Goal: Transaction & Acquisition: Purchase product/service

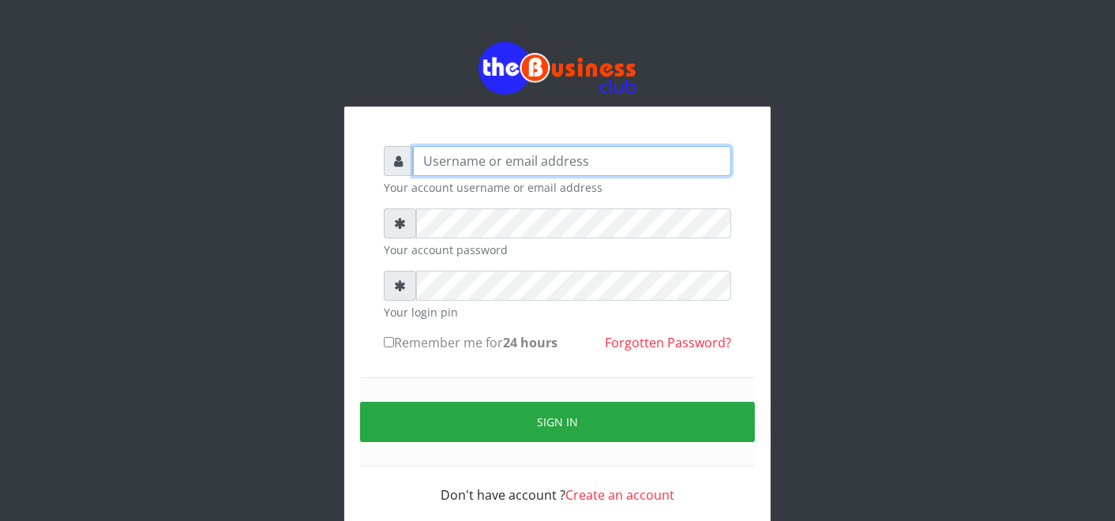
click at [581, 160] on input "text" at bounding box center [572, 161] width 318 height 30
type input "father"
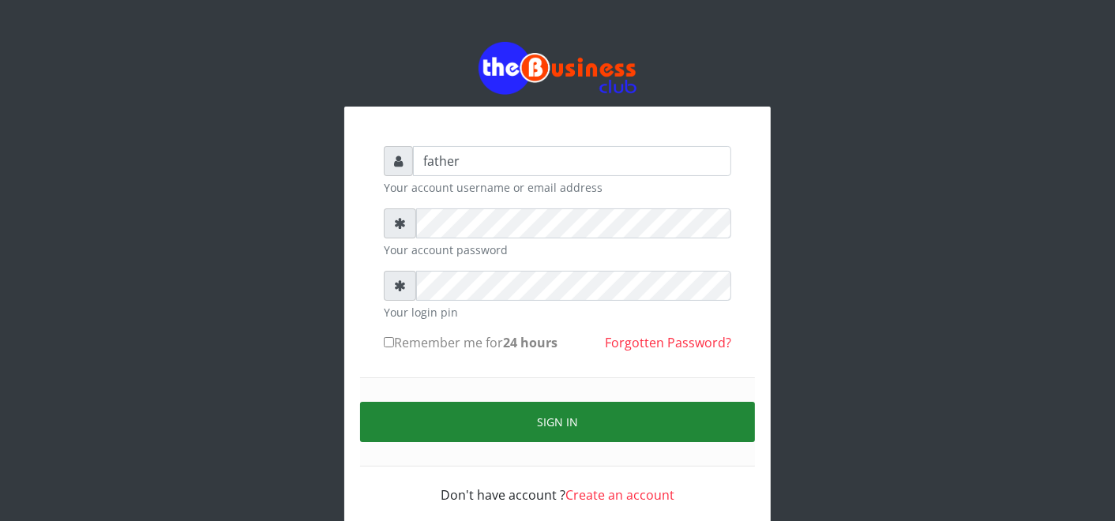
click at [566, 411] on button "Sign in" at bounding box center [557, 422] width 395 height 40
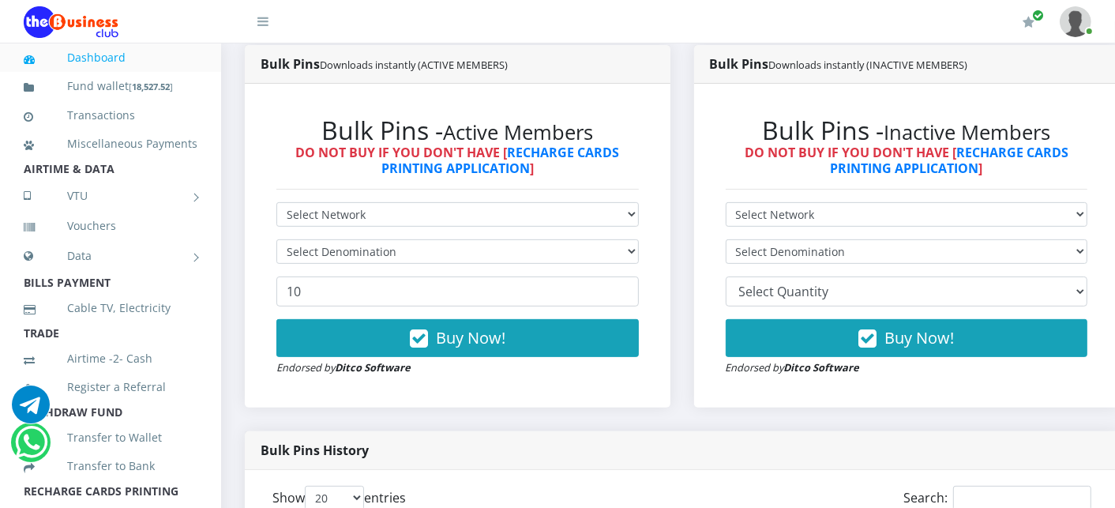
scroll to position [421, 0]
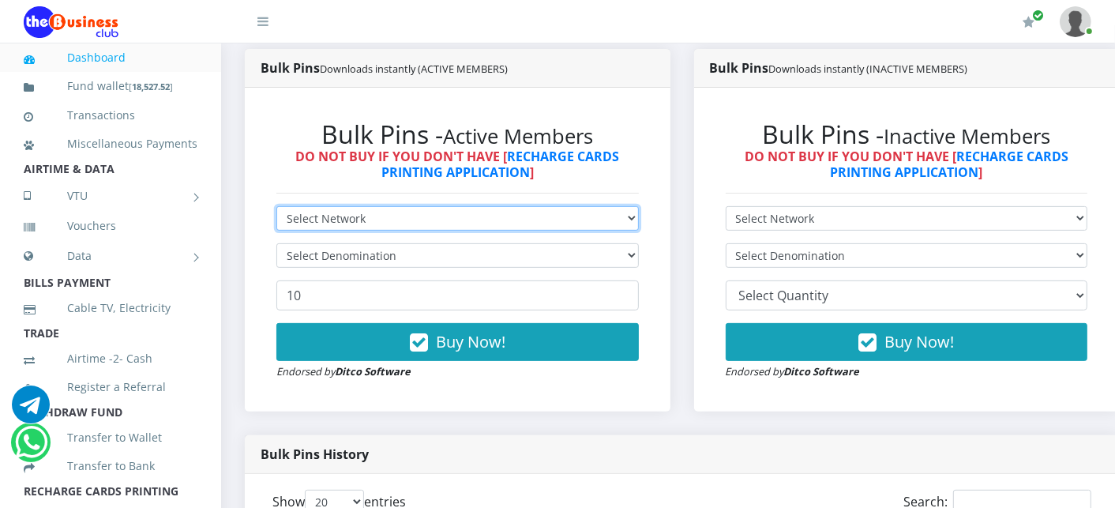
click at [581, 215] on select "Select Network MTN Globacom 9Mobile Airtel" at bounding box center [457, 218] width 363 height 24
select select "MTN"
click at [276, 208] on select "Select Network MTN Globacom 9Mobile Airtel" at bounding box center [457, 218] width 363 height 24
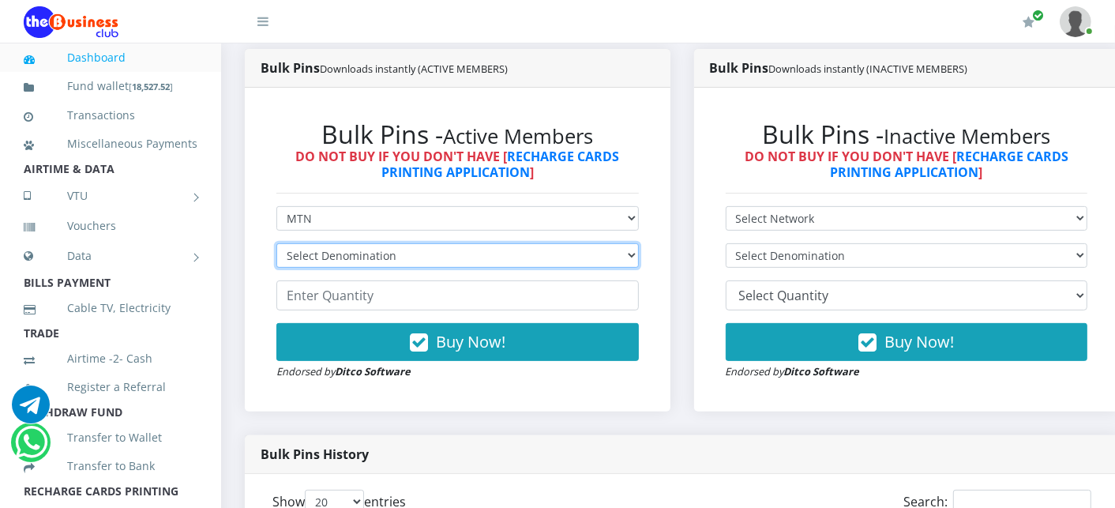
click at [545, 263] on select "Select Denomination MTN NGN100 - ₦96.99 MTN NGN200 - ₦193.98 MTN NGN400 - ₦387.…" at bounding box center [457, 255] width 363 height 24
select select "193.98-200"
click at [276, 245] on select "Select Denomination MTN NGN100 - ₦96.99 MTN NGN200 - ₦193.98 MTN NGN400 - ₦387.…" at bounding box center [457, 255] width 363 height 24
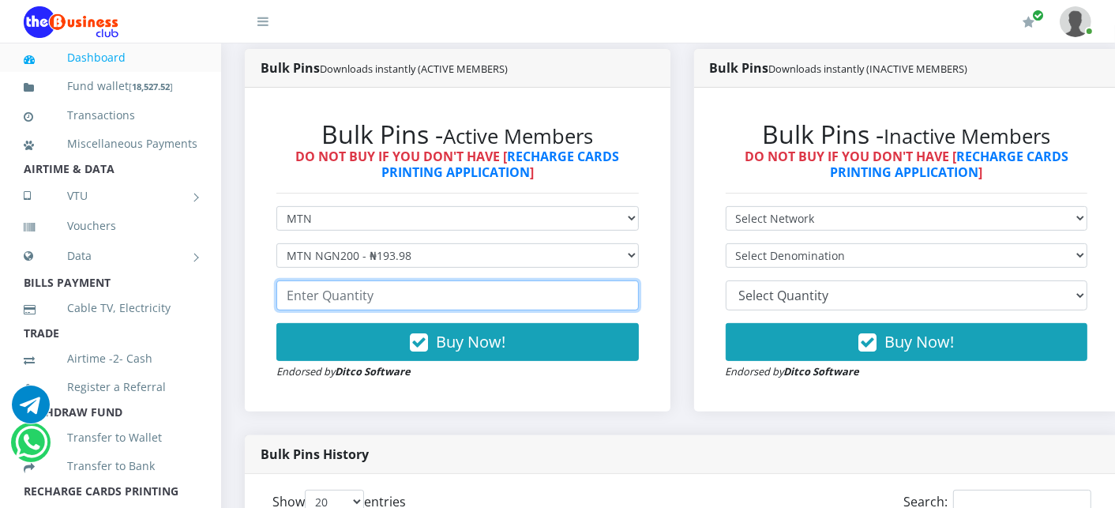
click at [468, 298] on input "number" at bounding box center [457, 295] width 363 height 30
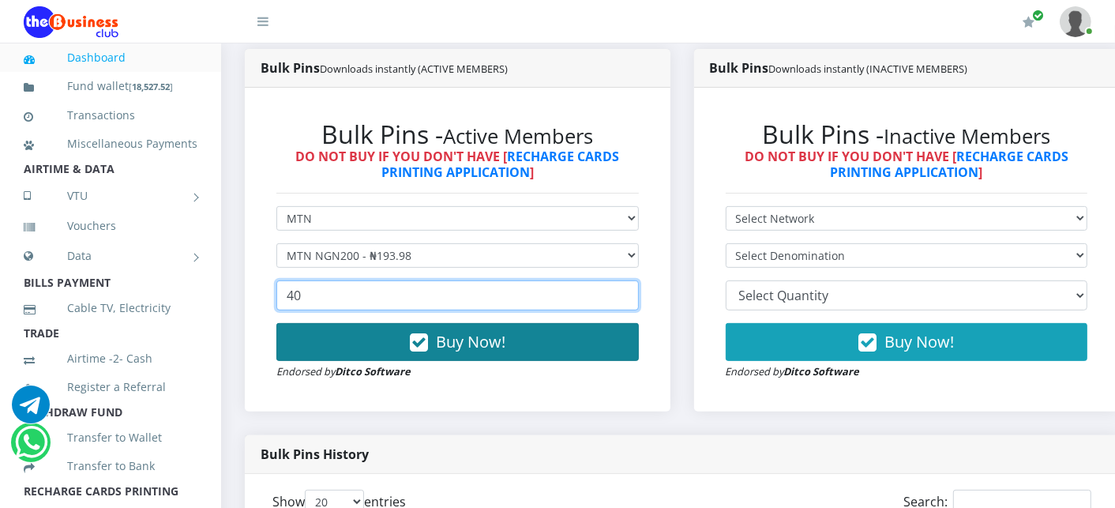
type input "40"
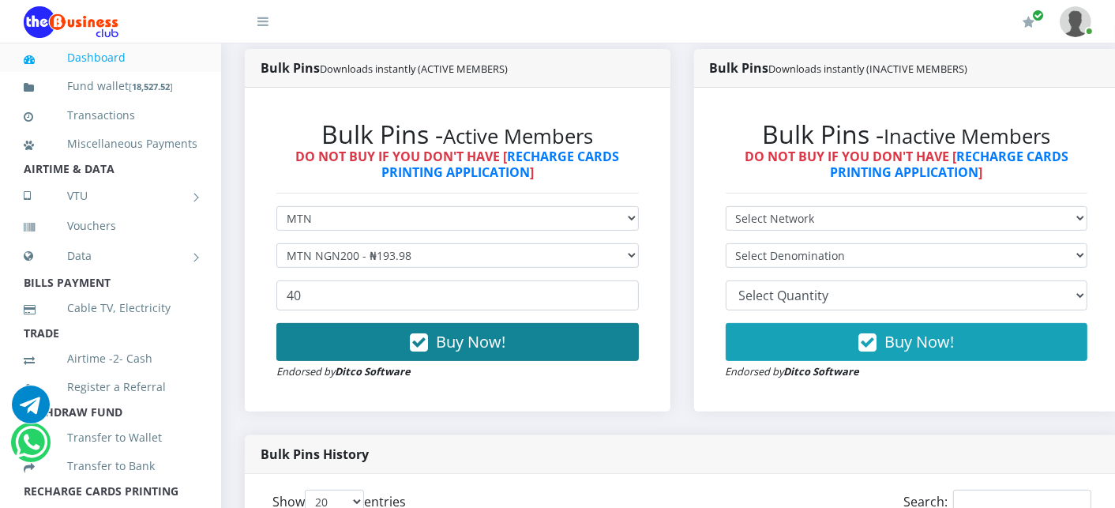
click at [462, 346] on span "Buy Now!" at bounding box center [471, 341] width 70 height 21
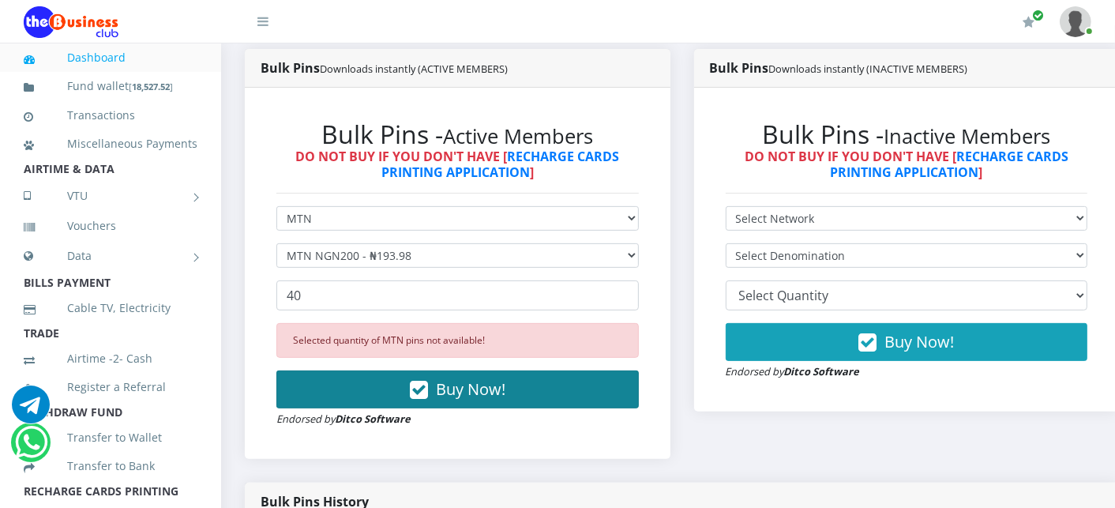
click at [445, 389] on span "Buy Now!" at bounding box center [471, 388] width 70 height 21
